Goal: Task Accomplishment & Management: Use online tool/utility

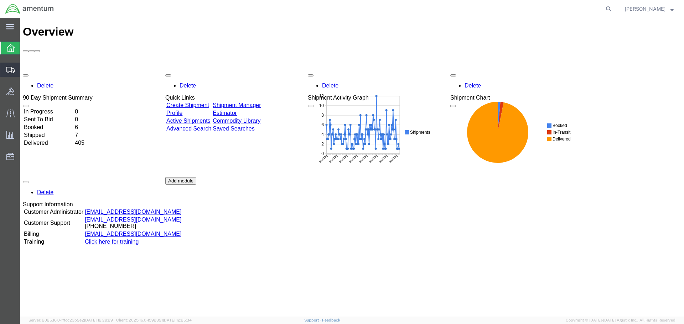
click at [9, 70] on icon at bounding box center [10, 70] width 9 height 6
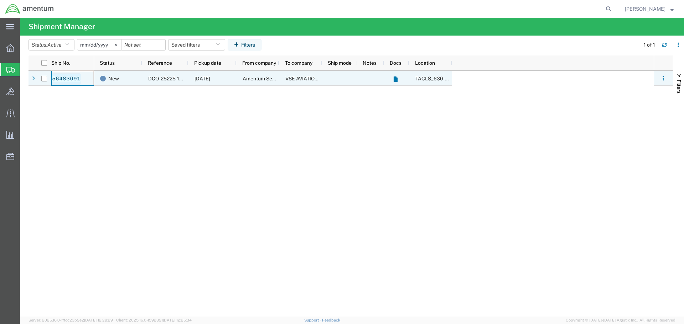
click at [65, 79] on link "56483091" at bounding box center [66, 78] width 29 height 11
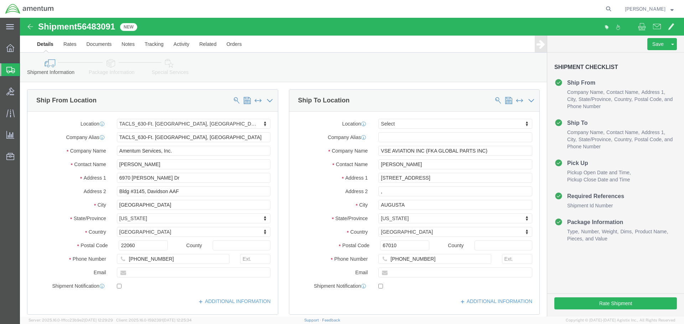
select select "42715"
select select
click button "Rate Shipment"
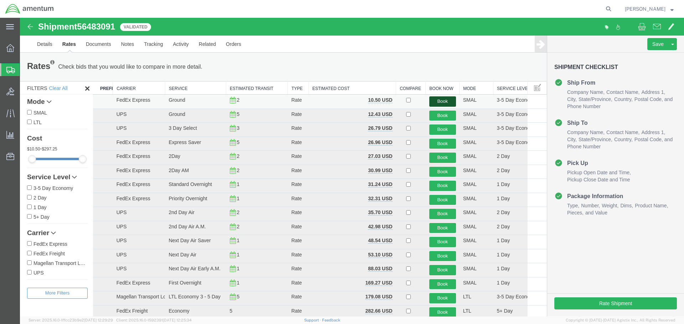
click at [438, 101] on button "Book" at bounding box center [442, 102] width 27 height 10
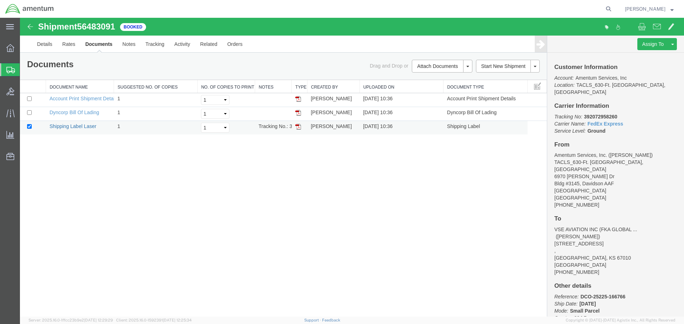
click at [75, 126] on link "Shipping Label Laser" at bounding box center [73, 127] width 47 height 6
click at [64, 127] on link "Shipping Label Laser" at bounding box center [73, 127] width 47 height 6
click at [10, 114] on icon at bounding box center [10, 113] width 8 height 8
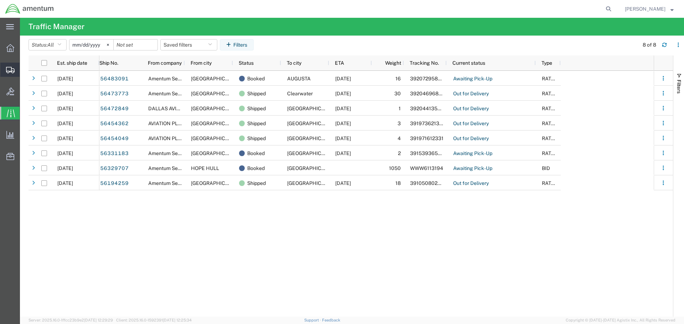
click at [9, 69] on icon at bounding box center [10, 70] width 9 height 6
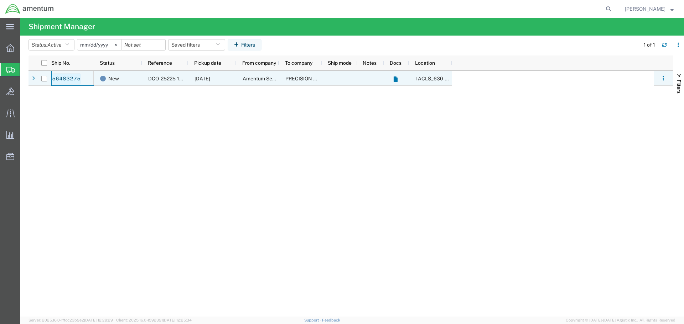
click at [61, 79] on link "56483275" at bounding box center [66, 78] width 29 height 11
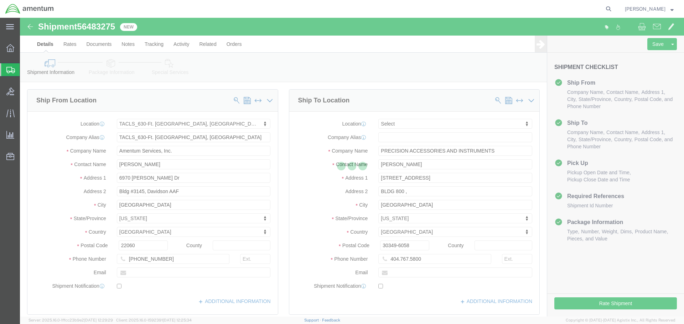
select select "42715"
select select
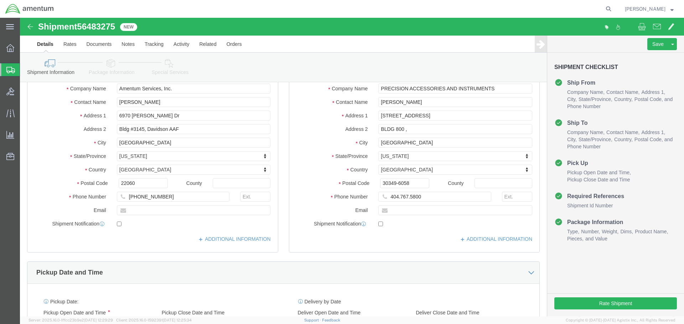
scroll to position [71, 0]
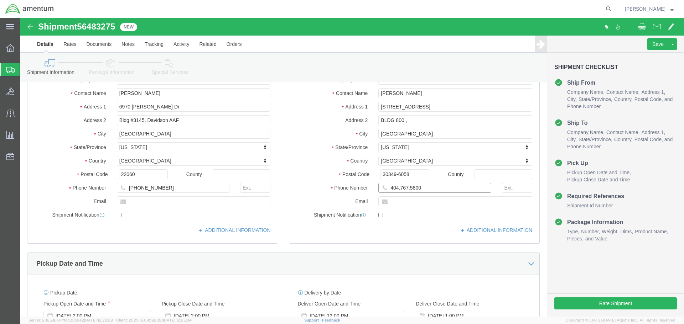
click input "404.767.5800"
type input "[PHONE_NUMBER]"
click div "Ship To Location Location My Profile Location [PHONE_NUMBER] [PHONE_NUMBER] [PH…"
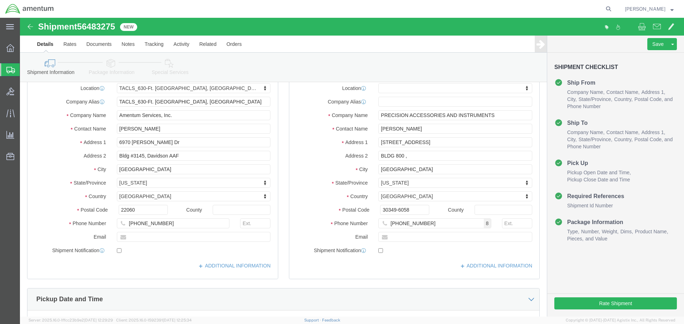
scroll to position [0, 0]
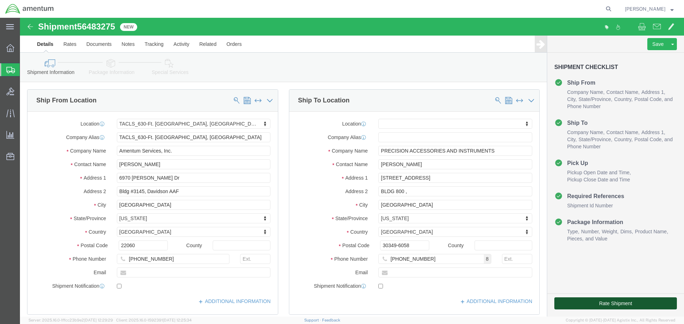
click button "Rate Shipment"
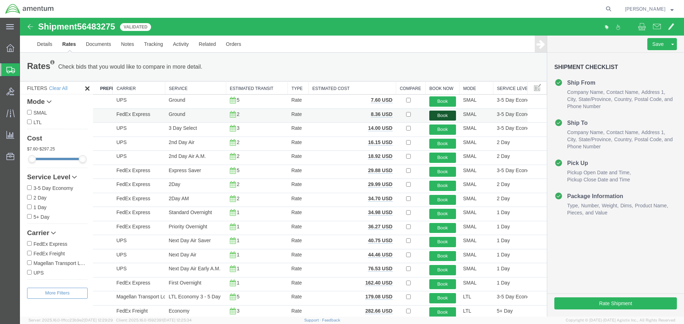
click at [438, 116] on button "Book" at bounding box center [442, 116] width 27 height 10
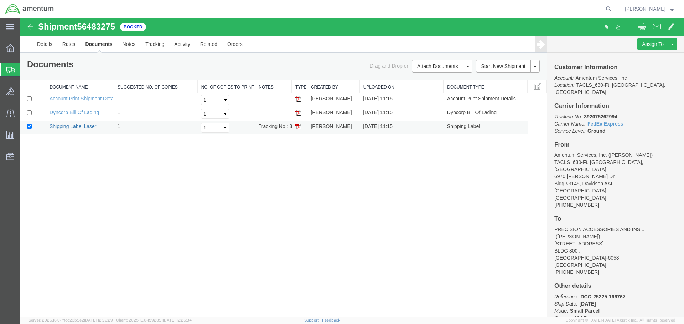
click at [73, 125] on link "Shipping Label Laser" at bounding box center [73, 127] width 47 height 6
